Goal: Browse casually

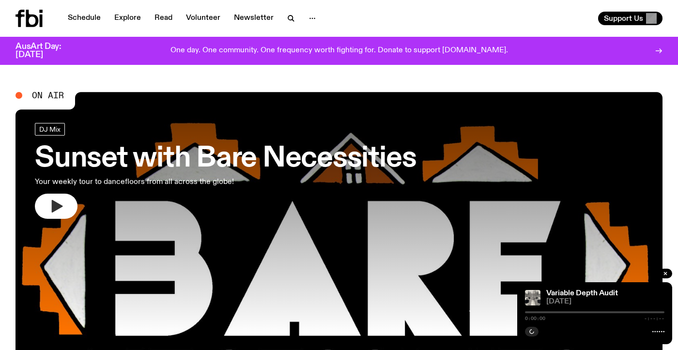
click at [54, 205] on icon "button" at bounding box center [57, 206] width 11 height 13
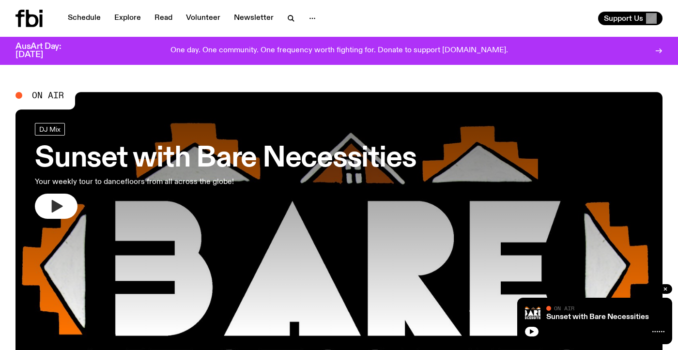
click at [56, 204] on icon "button" at bounding box center [57, 206] width 11 height 13
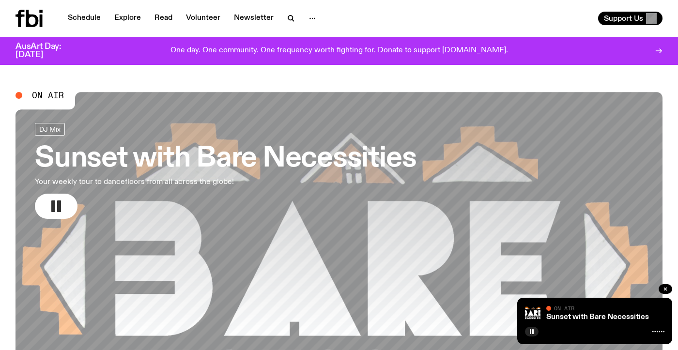
click at [35, 194] on button "button" at bounding box center [56, 206] width 43 height 25
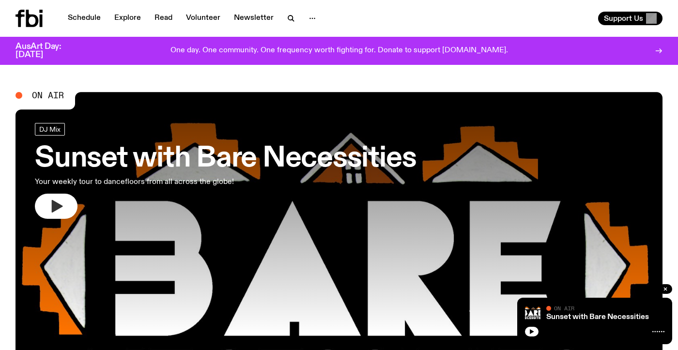
click at [56, 206] on icon "button" at bounding box center [57, 206] width 11 height 13
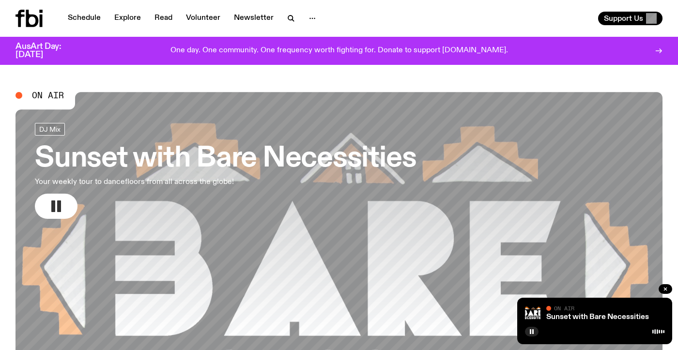
click at [35, 194] on button "button" at bounding box center [56, 206] width 43 height 25
